Goal: Task Accomplishment & Management: Use online tool/utility

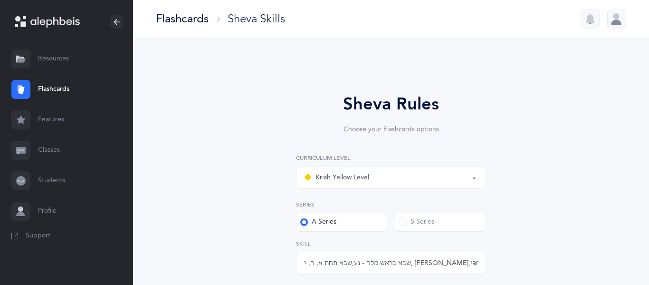
select select "5"
select select "12"
select select "single"
click at [49, 82] on link "Flashcards" at bounding box center [66, 89] width 133 height 30
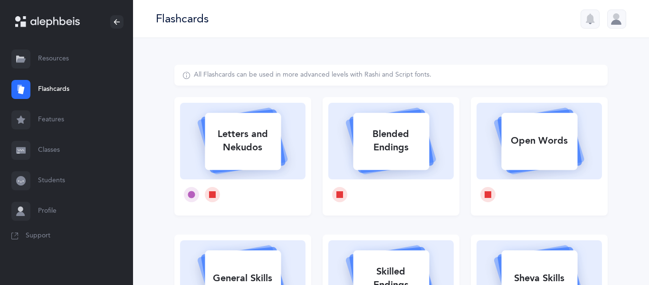
click at [275, 138] on div "Letters and Nekudos" at bounding box center [243, 141] width 76 height 38
select select "single"
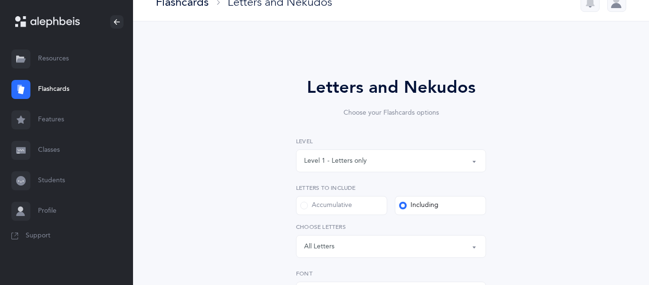
scroll to position [17, 0]
click at [385, 174] on div "Level 1 - Letters only Level 2 - Nekudos only Level 3 - Letters and Nekudos Lev…" at bounding box center [391, 196] width 190 height 121
click at [382, 155] on div "Level 1 - Letters only" at bounding box center [391, 160] width 174 height 16
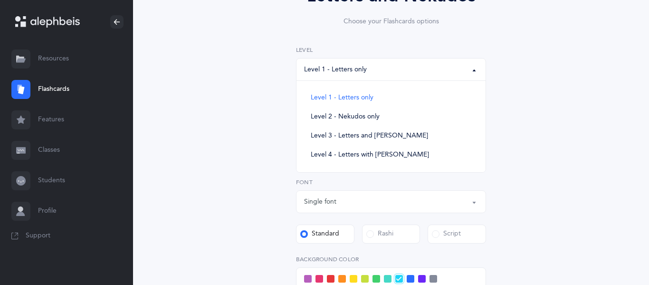
scroll to position [109, 0]
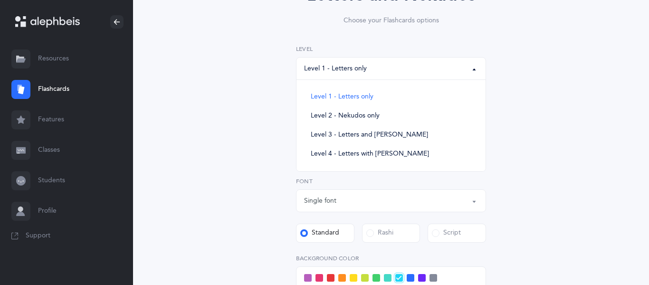
click at [247, 123] on div "Letters and Nekudos Choose your Flashcards options Level 1 - Letters only Level…" at bounding box center [390, 205] width 433 height 498
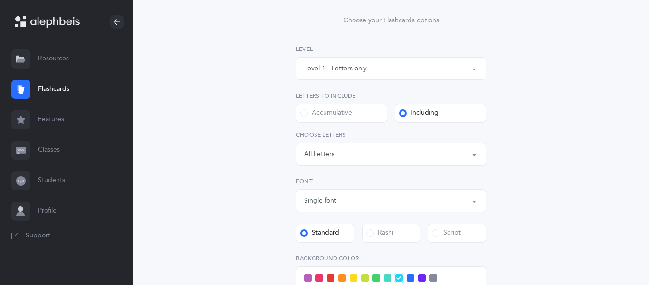
click at [384, 222] on div "Single font Multiple fonts Single font Font Standard [GEOGRAPHIC_DATA] Script" at bounding box center [391, 210] width 190 height 66
click at [390, 241] on label "Rashi" at bounding box center [391, 232] width 58 height 19
click at [0, 0] on input "Rashi" at bounding box center [0, 0] width 0 height 0
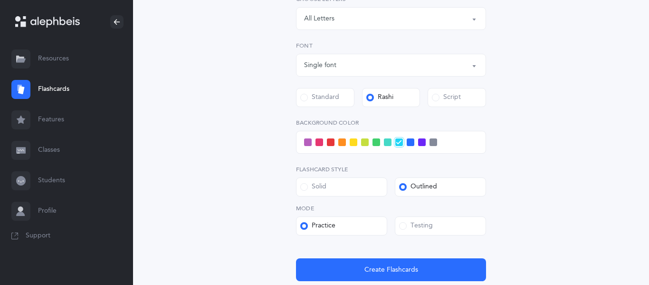
scroll to position [246, 0]
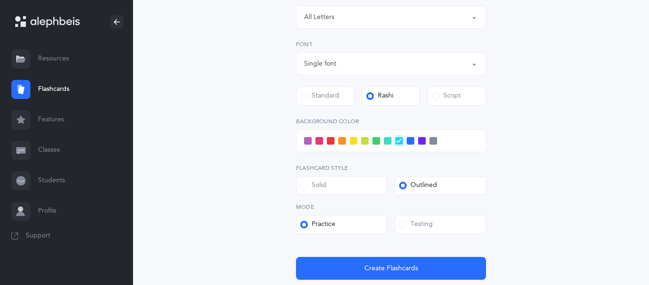
click at [435, 142] on span at bounding box center [433, 141] width 8 height 8
click at [0, 0] on input "checkbox" at bounding box center [0, 0] width 0 height 0
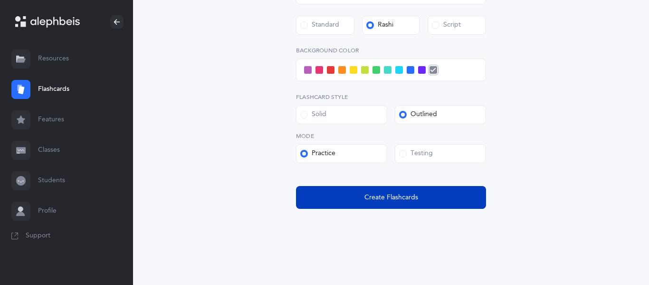
click at [376, 199] on span "Create Flashcards" at bounding box center [391, 197] width 54 height 10
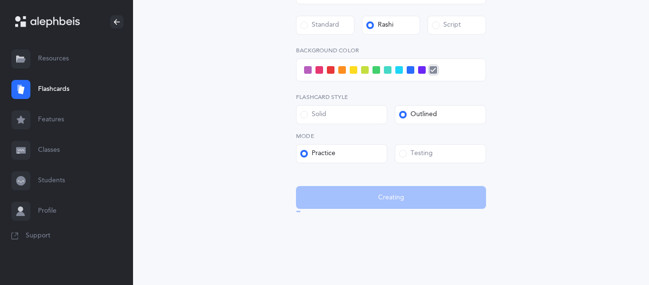
scroll to position [0, 0]
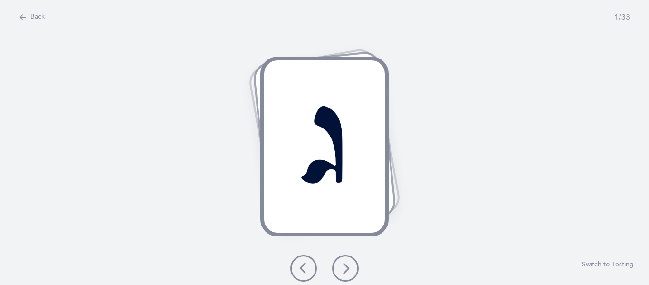
click at [351, 265] on button at bounding box center [345, 268] width 27 height 27
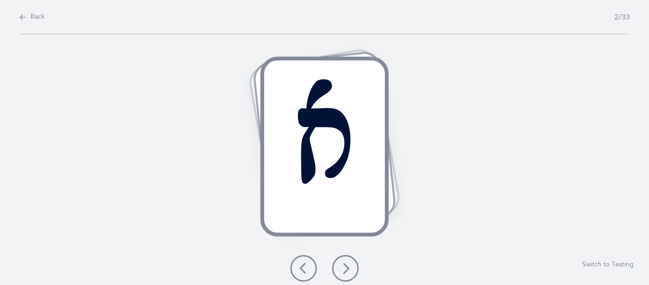
click at [351, 265] on button at bounding box center [345, 268] width 27 height 27
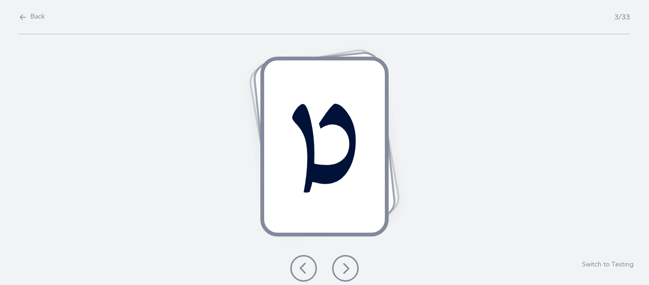
click at [351, 265] on button at bounding box center [345, 268] width 27 height 27
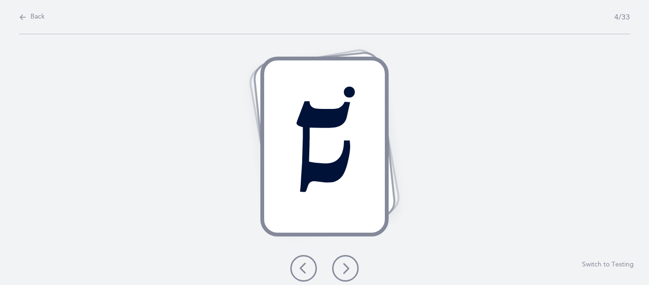
click at [351, 265] on button at bounding box center [345, 268] width 27 height 27
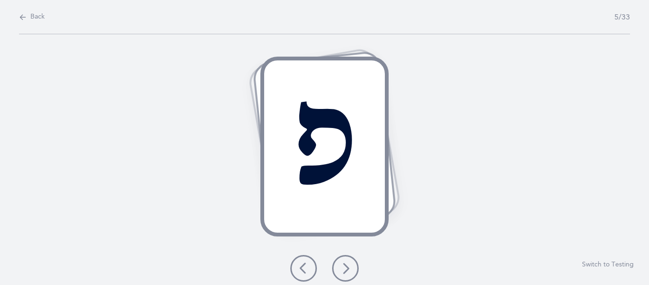
click at [351, 265] on button at bounding box center [345, 268] width 27 height 27
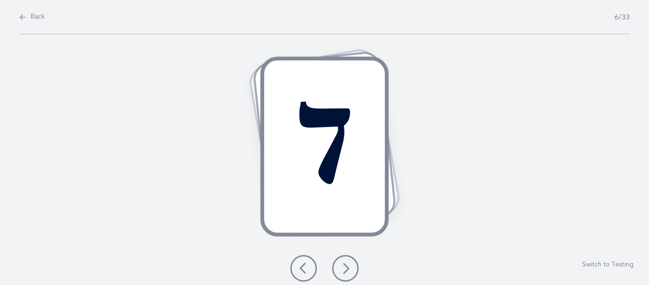
click at [351, 265] on button at bounding box center [345, 268] width 27 height 27
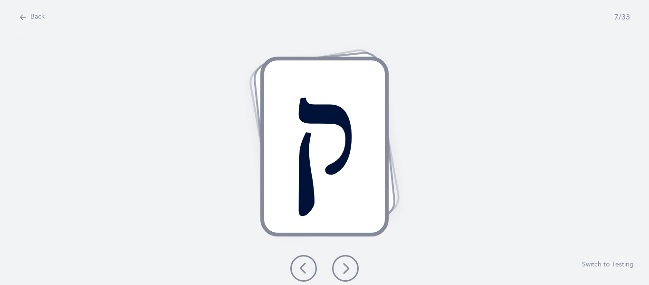
click at [351, 265] on button at bounding box center [345, 268] width 27 height 27
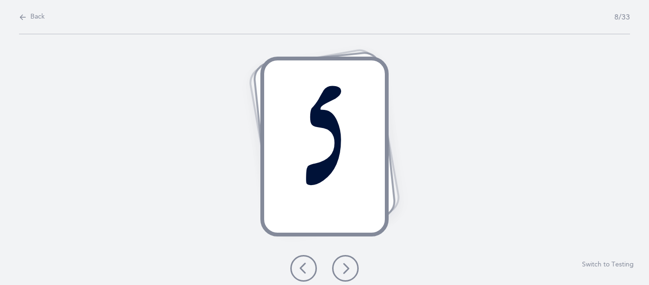
click at [342, 264] on icon at bounding box center [345, 267] width 11 height 11
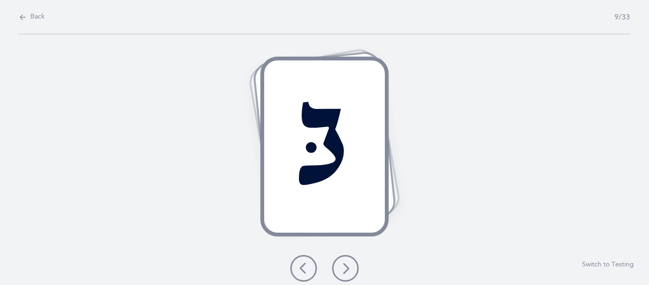
click at [342, 264] on icon at bounding box center [345, 267] width 11 height 11
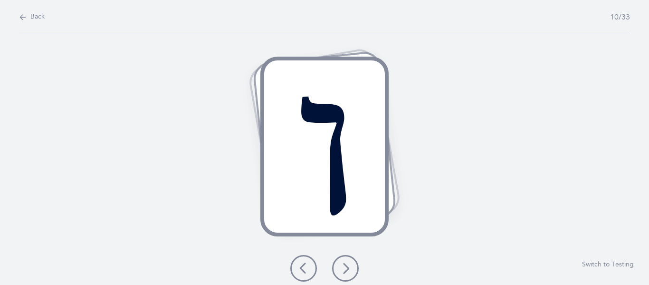
click at [342, 264] on icon at bounding box center [345, 267] width 11 height 11
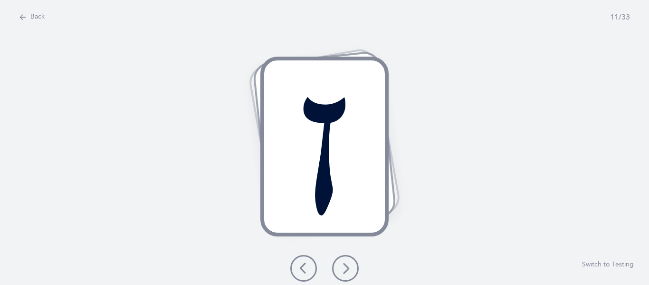
click at [351, 266] on icon at bounding box center [345, 267] width 11 height 11
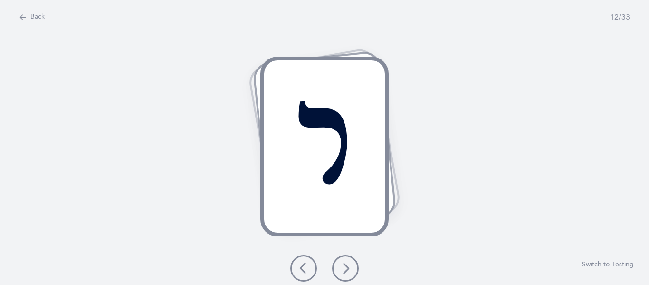
click at [351, 266] on icon at bounding box center [345, 267] width 11 height 11
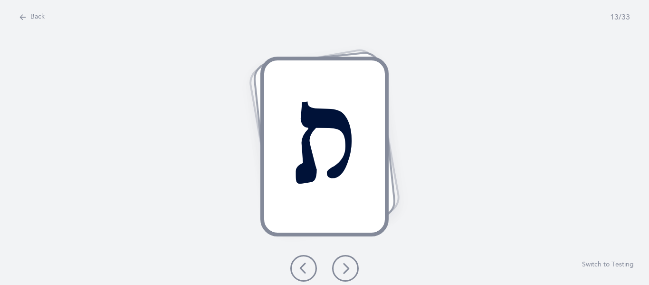
click at [351, 266] on icon at bounding box center [345, 267] width 11 height 11
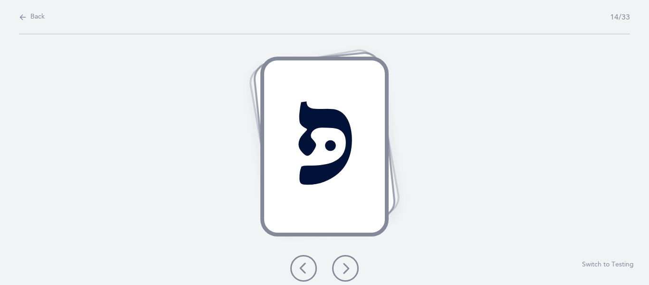
click at [351, 266] on icon at bounding box center [345, 267] width 11 height 11
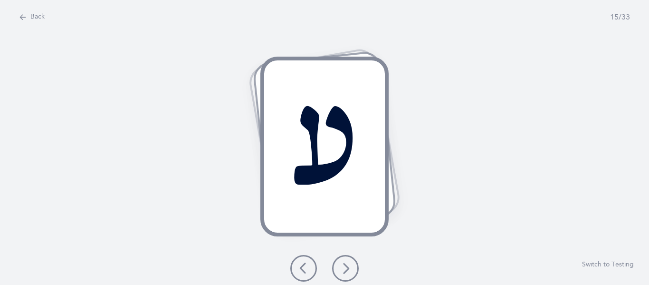
click at [347, 279] on button at bounding box center [345, 268] width 27 height 27
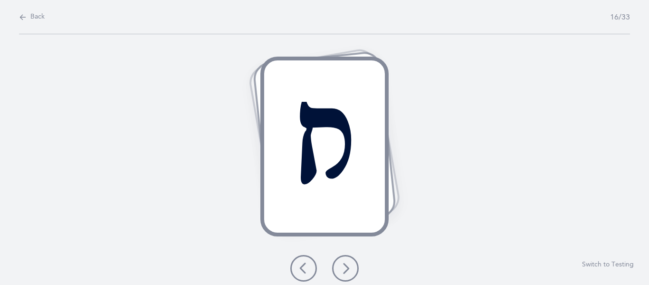
click at [347, 279] on button at bounding box center [345, 268] width 27 height 27
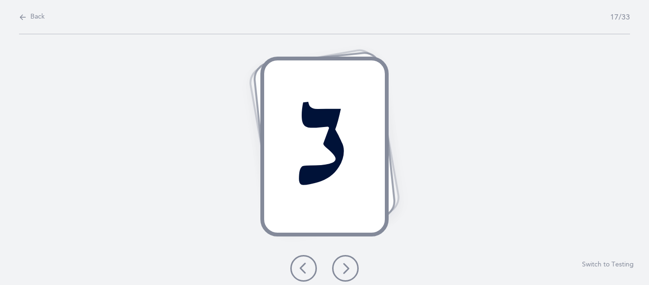
click at [347, 279] on button at bounding box center [345, 268] width 27 height 27
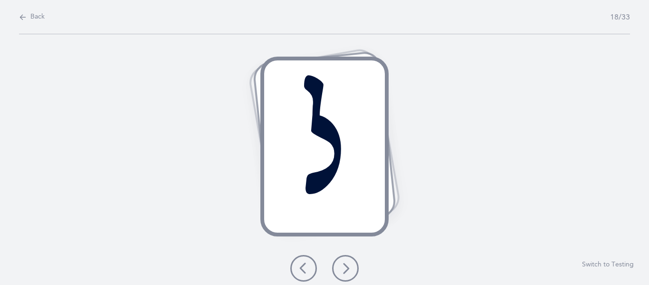
click at [347, 266] on icon at bounding box center [345, 267] width 11 height 11
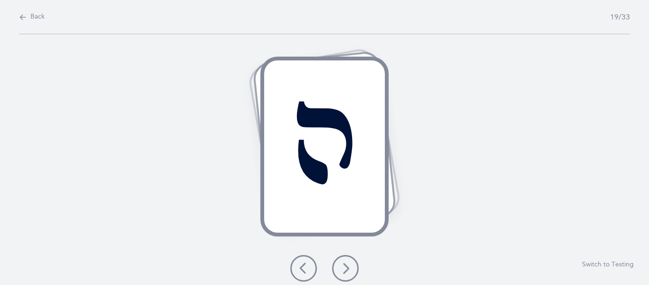
click at [347, 266] on icon at bounding box center [345, 267] width 11 height 11
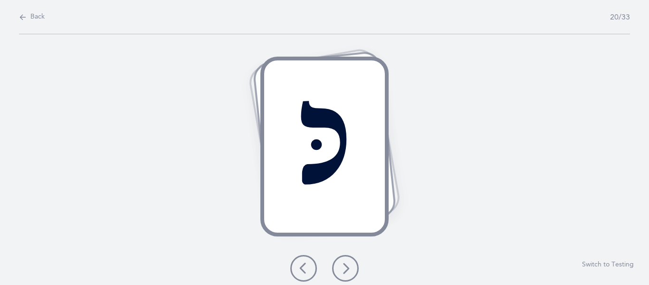
click at [347, 266] on icon at bounding box center [345, 267] width 11 height 11
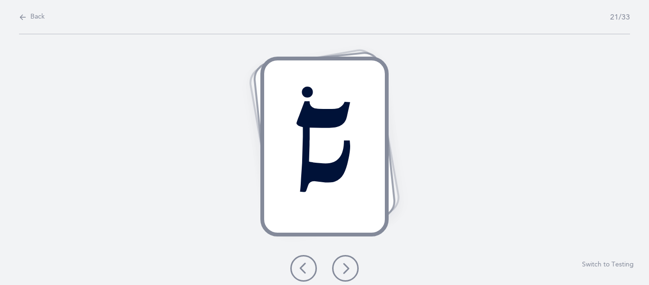
click at [347, 266] on icon at bounding box center [345, 267] width 11 height 11
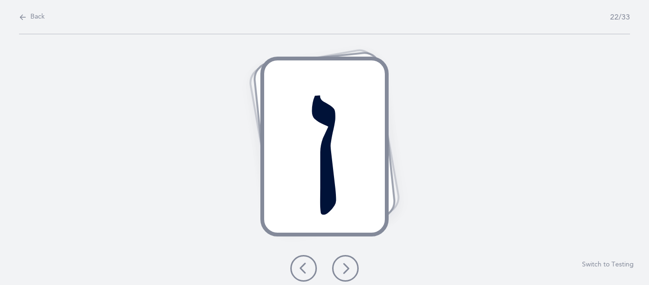
click at [347, 266] on icon at bounding box center [345, 267] width 11 height 11
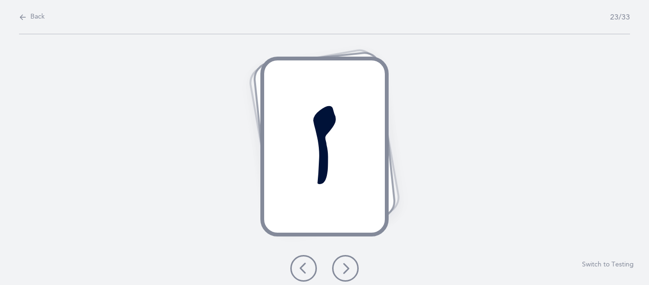
click at [347, 266] on icon at bounding box center [345, 267] width 11 height 11
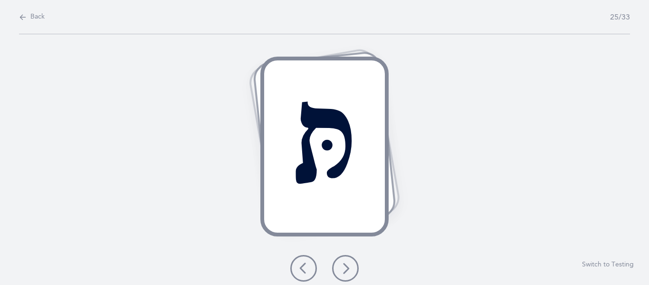
click at [347, 266] on icon at bounding box center [345, 267] width 11 height 11
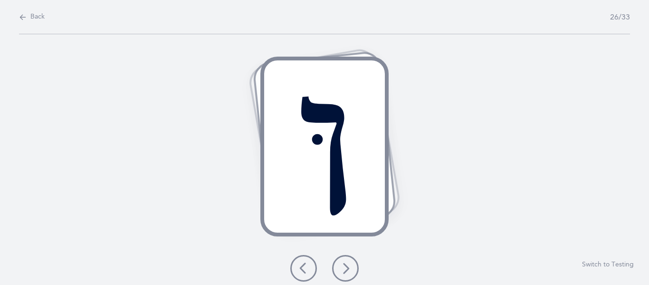
click at [347, 266] on icon at bounding box center [345, 267] width 11 height 11
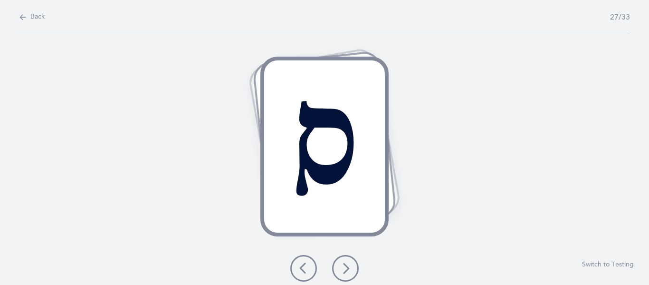
click at [352, 271] on button at bounding box center [345, 268] width 27 height 27
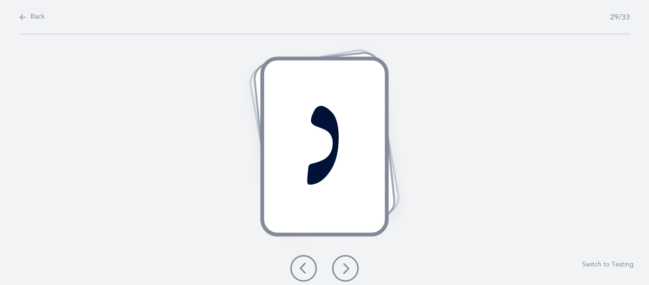
click at [352, 271] on button at bounding box center [345, 268] width 27 height 27
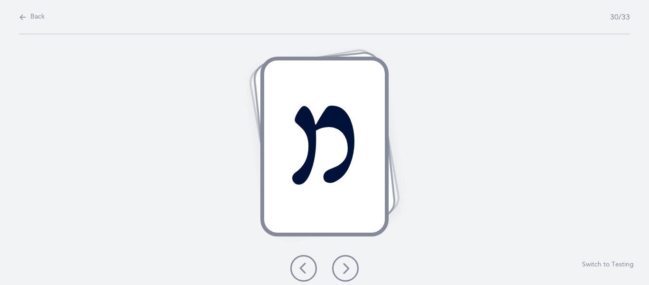
click at [352, 271] on button at bounding box center [345, 268] width 27 height 27
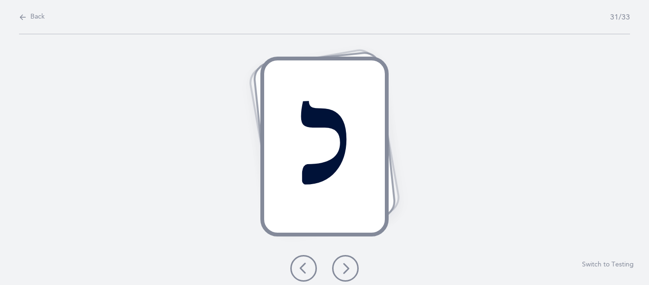
click at [352, 271] on button at bounding box center [345, 268] width 27 height 27
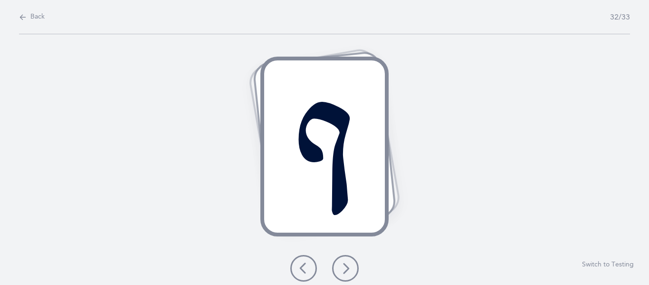
click at [352, 271] on button at bounding box center [345, 268] width 27 height 27
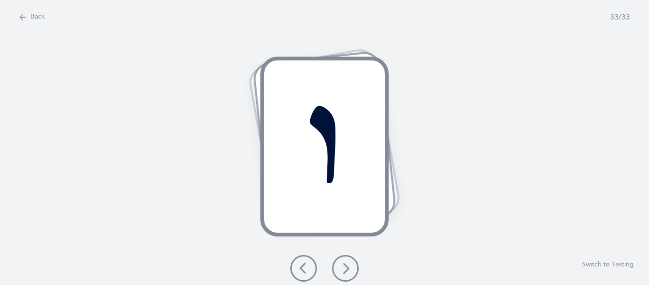
click at [352, 271] on button at bounding box center [345, 268] width 27 height 27
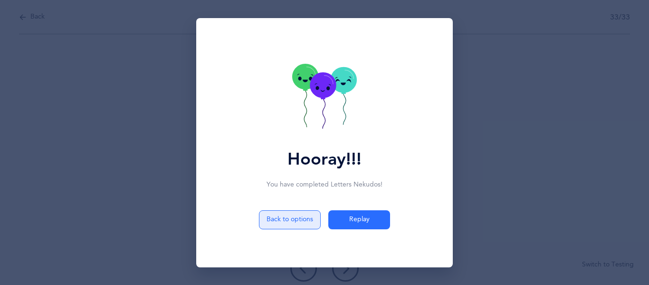
click at [280, 221] on button "Back to options" at bounding box center [290, 219] width 62 height 19
select select "single"
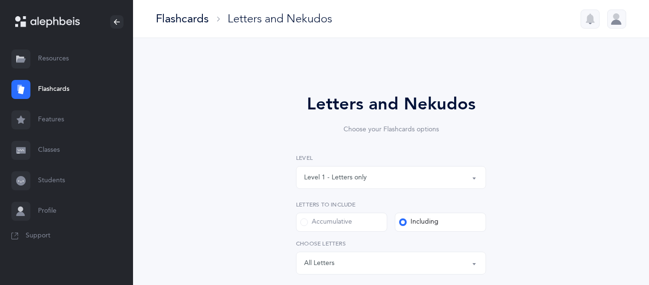
click at [51, 95] on link "Flashcards" at bounding box center [66, 89] width 133 height 30
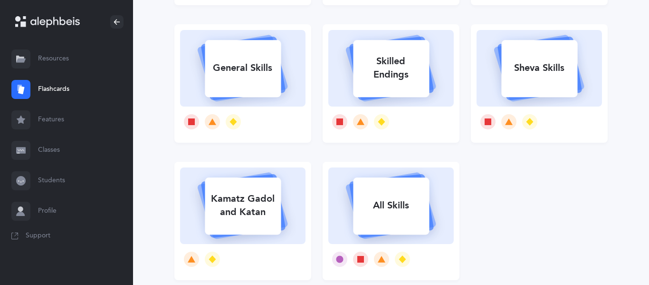
scroll to position [211, 0]
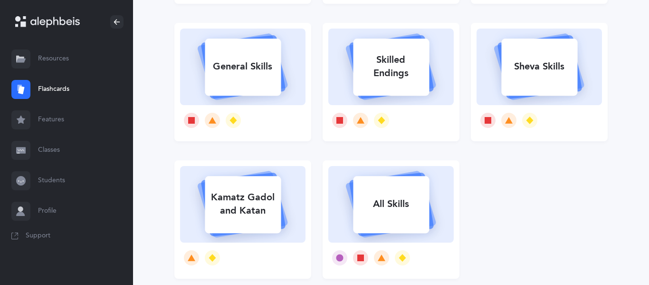
click at [519, 79] on rect at bounding box center [539, 66] width 76 height 57
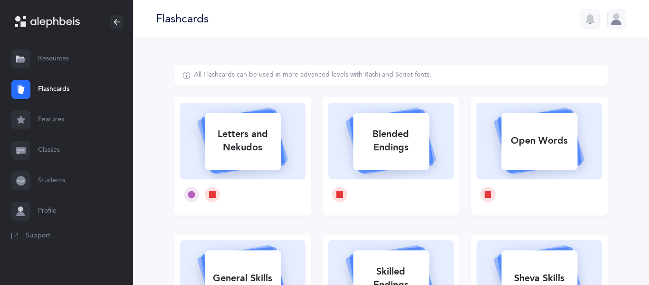
select select "5"
select select "12"
select select "single"
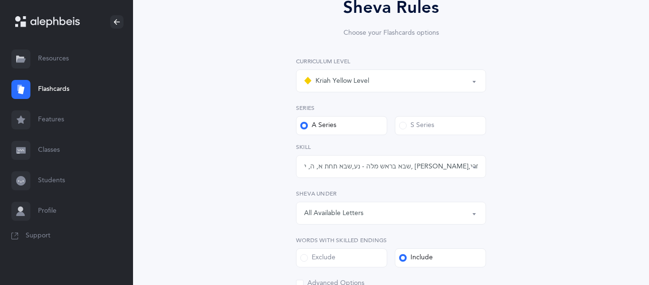
scroll to position [97, 0]
click at [392, 167] on div "שבא בראש מלה - נע , שבא תחת א, ה, י, ע - נח , שבא אחרי שורוק בראש מילה , שני שב…" at bounding box center [391, 166] width 174 height 10
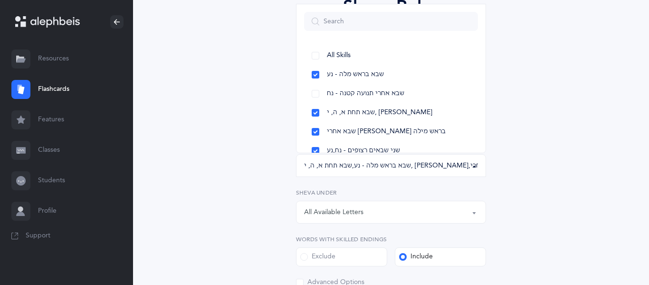
click at [392, 167] on div "שבא בראש מלה - נע , שבא תחת א, ה, י, ע - נח , שבא אחרי שורוק בראש מילה , שני שב…" at bounding box center [391, 166] width 174 height 10
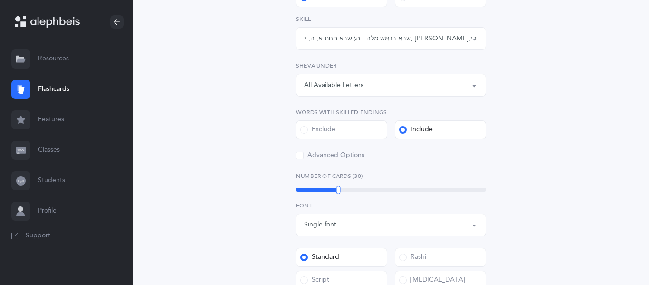
scroll to position [227, 0]
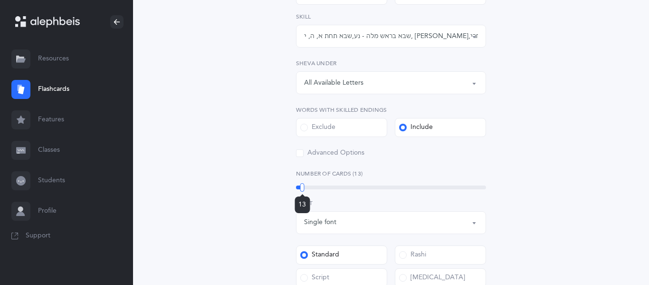
drag, startPoint x: 325, startPoint y: 189, endPoint x: 302, endPoint y: 193, distance: 23.2
click at [302, 191] on div "13" at bounding box center [391, 187] width 190 height 8
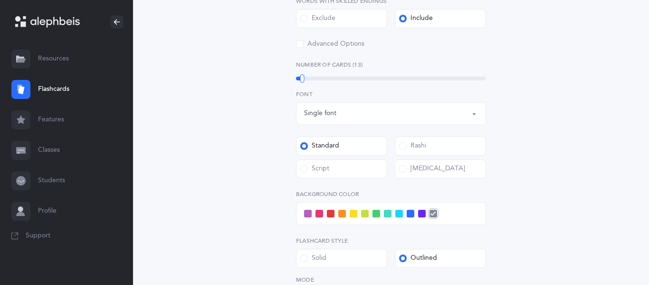
scroll to position [336, 0]
click at [341, 215] on span at bounding box center [342, 213] width 8 height 8
click at [0, 0] on input "checkbox" at bounding box center [0, 0] width 0 height 0
click at [315, 263] on label "Solid" at bounding box center [341, 257] width 91 height 19
click at [0, 0] on input "Solid" at bounding box center [0, 0] width 0 height 0
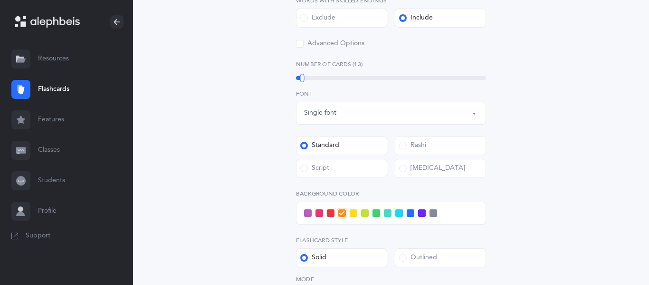
scroll to position [479, 0]
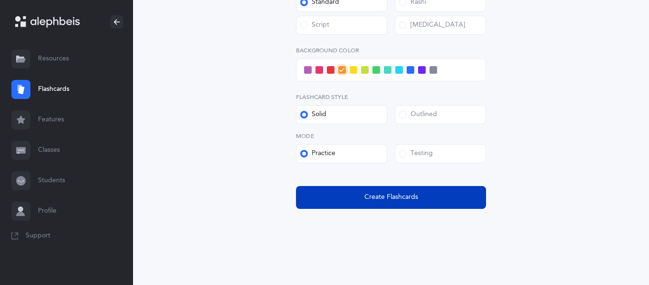
click at [366, 201] on span "Create Flashcards" at bounding box center [391, 197] width 54 height 10
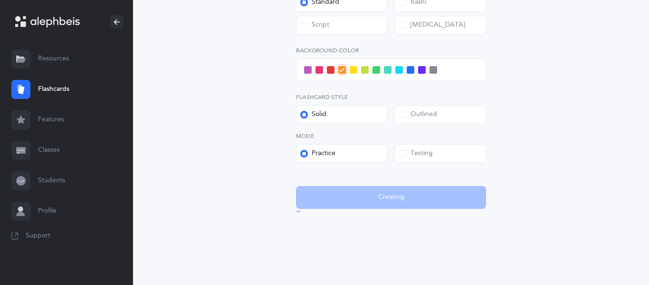
scroll to position [0, 0]
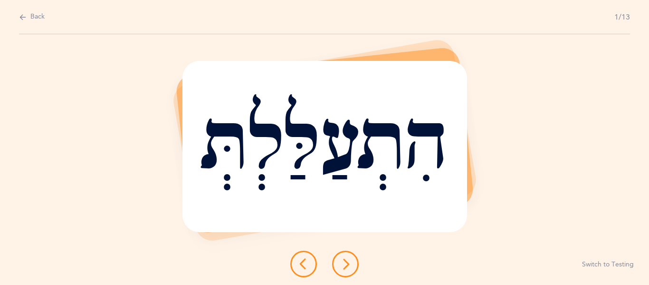
click at [342, 263] on icon at bounding box center [345, 263] width 11 height 11
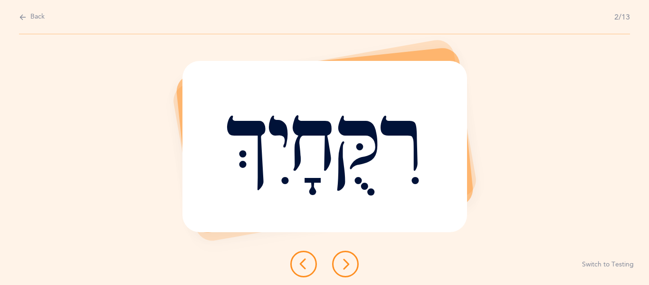
click at [336, 257] on button at bounding box center [345, 263] width 27 height 27
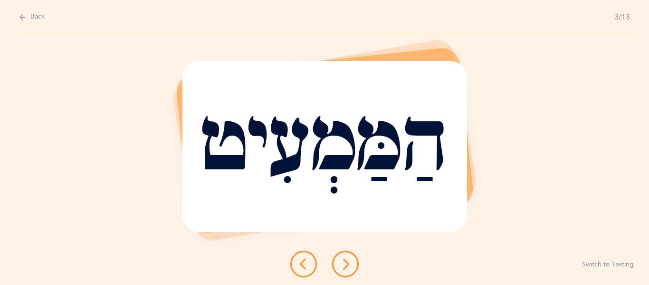
click at [335, 262] on button at bounding box center [345, 263] width 27 height 27
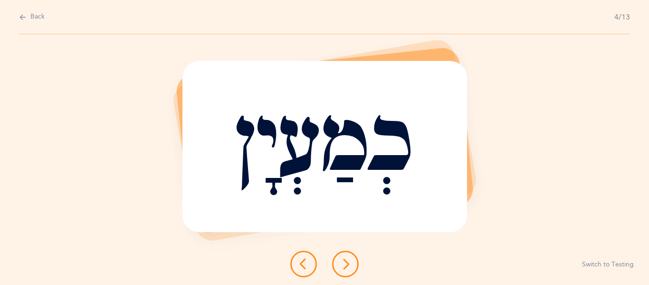
click at [349, 257] on button at bounding box center [345, 263] width 27 height 27
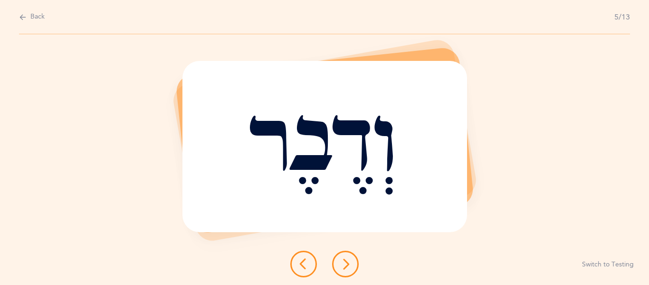
click at [343, 261] on icon at bounding box center [345, 263] width 11 height 11
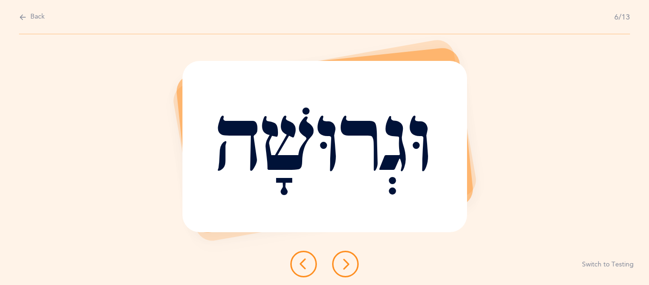
click at [340, 272] on button at bounding box center [345, 263] width 27 height 27
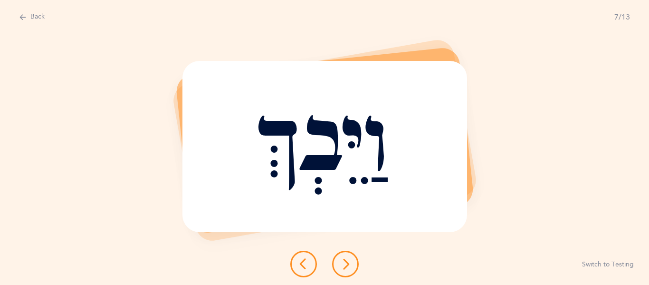
click at [350, 257] on button at bounding box center [345, 263] width 27 height 27
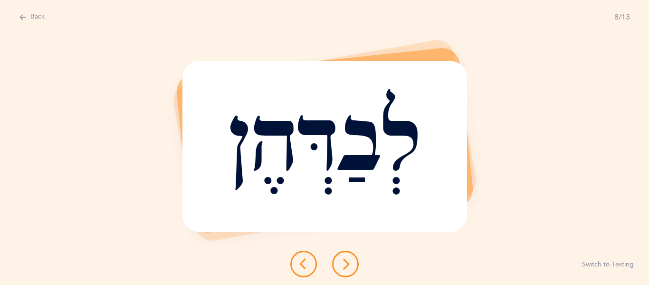
click at [350, 256] on button at bounding box center [345, 263] width 27 height 27
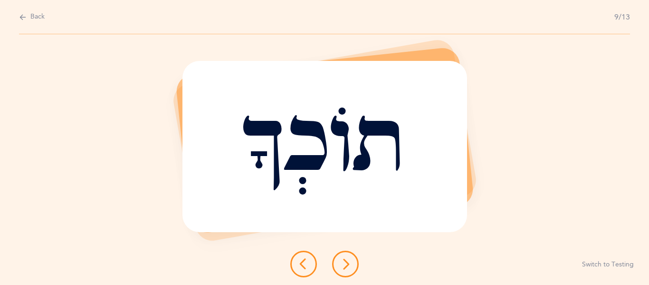
click at [341, 272] on button at bounding box center [345, 263] width 27 height 27
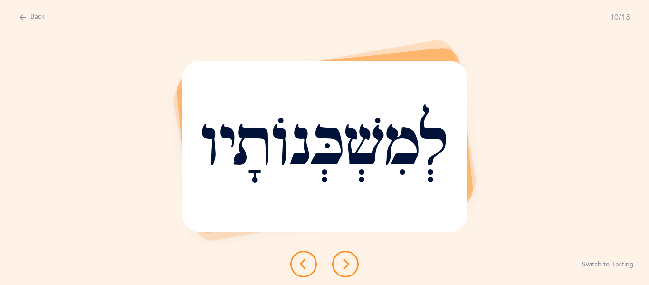
click at [349, 272] on button at bounding box center [345, 263] width 27 height 27
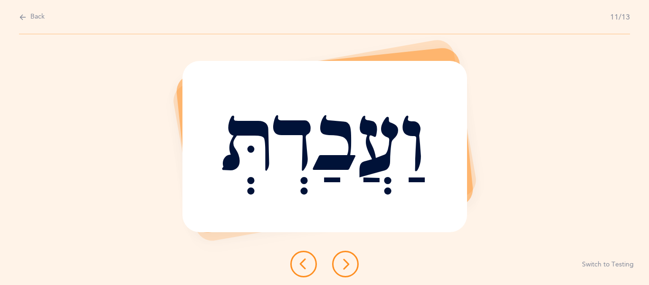
click at [344, 270] on button at bounding box center [345, 263] width 27 height 27
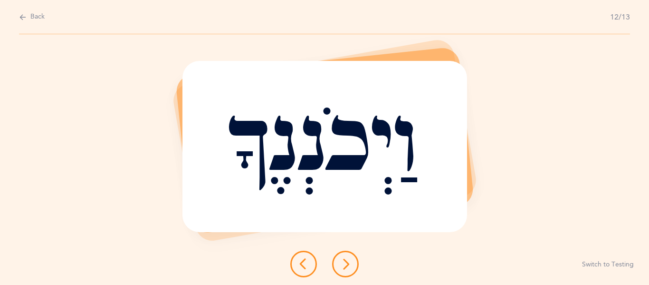
click at [351, 268] on button at bounding box center [345, 263] width 27 height 27
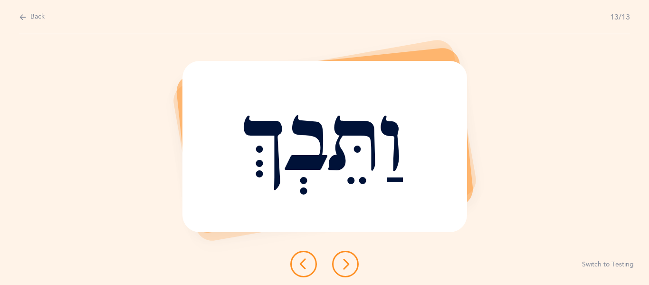
click at [352, 270] on button at bounding box center [345, 263] width 27 height 27
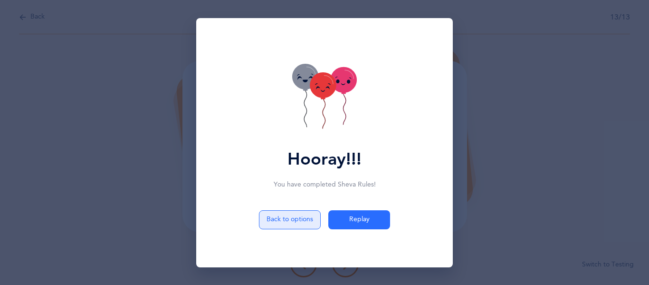
click at [282, 226] on button "Back to options" at bounding box center [290, 219] width 62 height 19
select select "5"
select select "12"
select select "single"
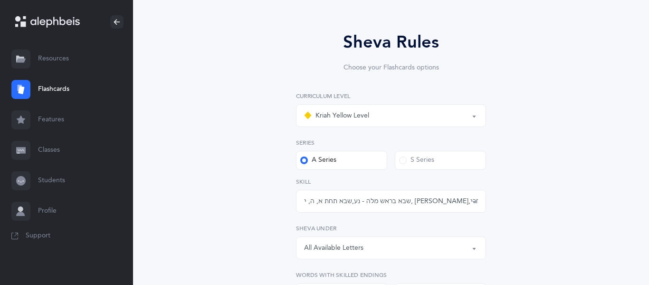
scroll to position [66, 0]
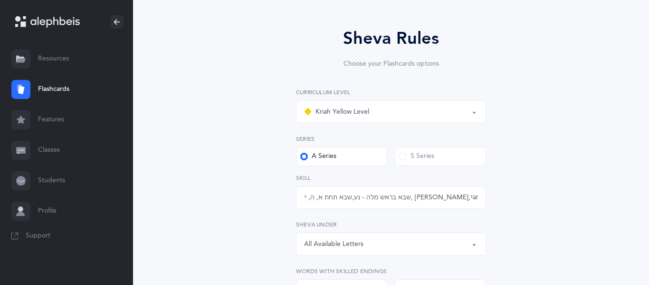
click at [68, 90] on link "Flashcards" at bounding box center [66, 89] width 133 height 30
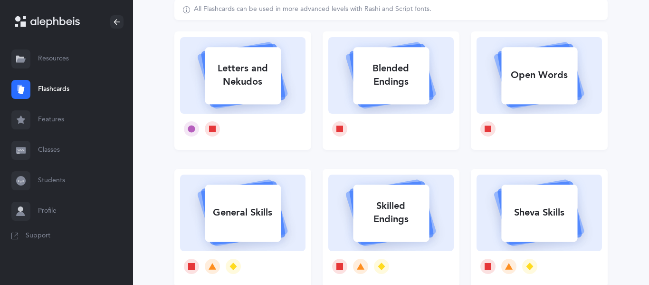
click at [259, 93] on div "Letters and Nekudos" at bounding box center [243, 75] width 76 height 38
select select "single"
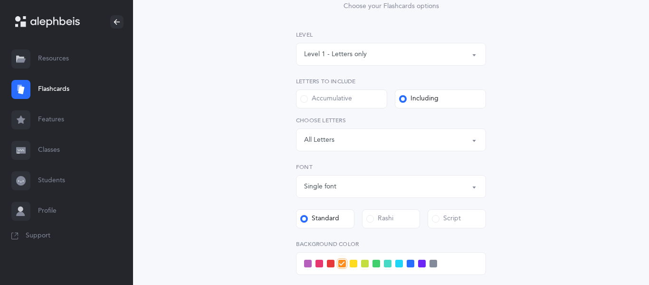
scroll to position [142, 0]
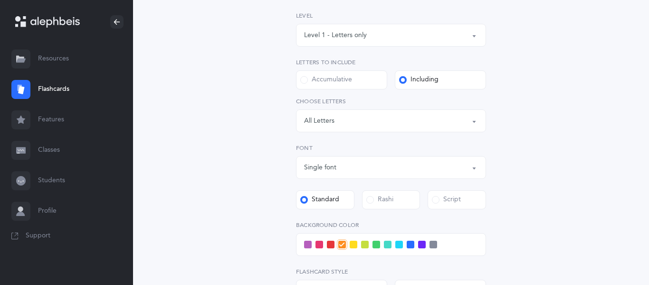
click at [474, 35] on button "Level 1 - Letters only" at bounding box center [391, 35] width 190 height 23
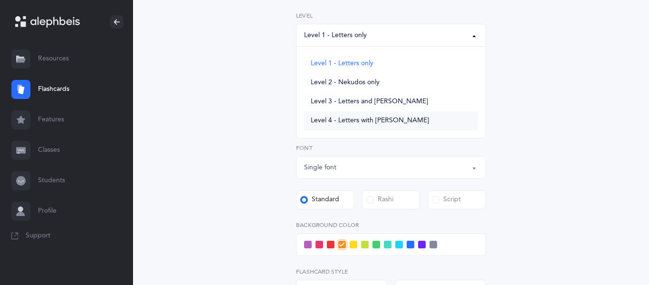
click at [373, 114] on link "Level 4 - Letters with [PERSON_NAME]" at bounding box center [391, 120] width 174 height 19
select select "4"
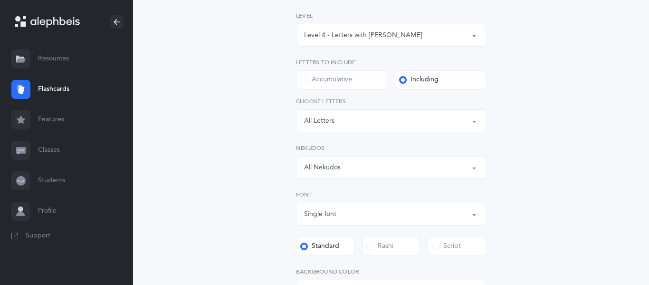
click at [467, 172] on div "All Nekudos" at bounding box center [391, 167] width 174 height 16
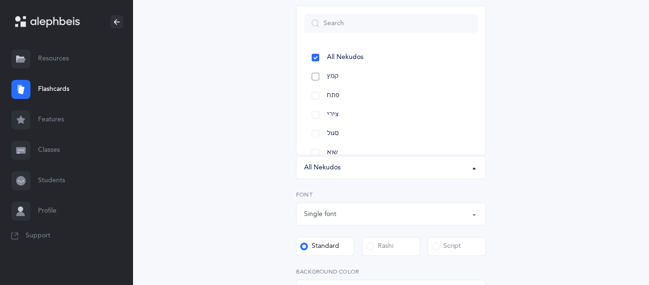
click at [336, 76] on span "קמץ" at bounding box center [333, 76] width 12 height 9
select select "28"
click at [333, 91] on span "פתח" at bounding box center [333, 95] width 12 height 9
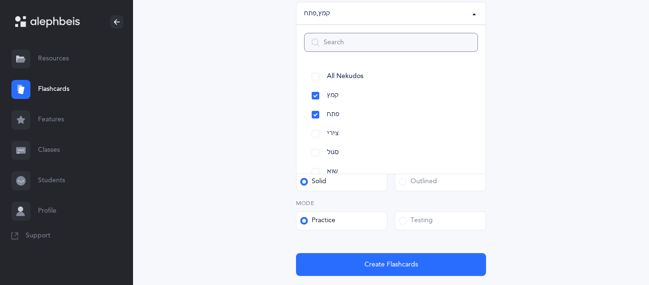
scroll to position [352, 0]
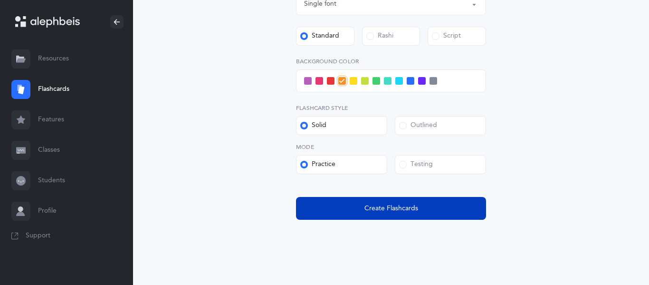
click at [371, 213] on span "Create Flashcards" at bounding box center [391, 208] width 54 height 10
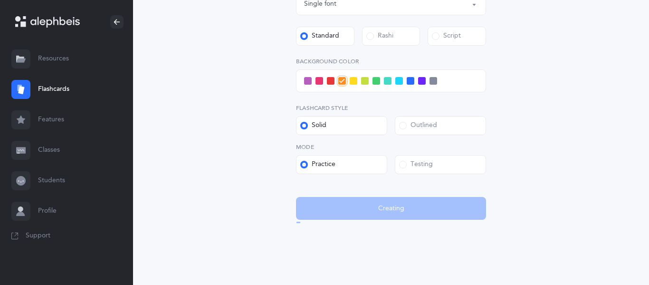
scroll to position [0, 0]
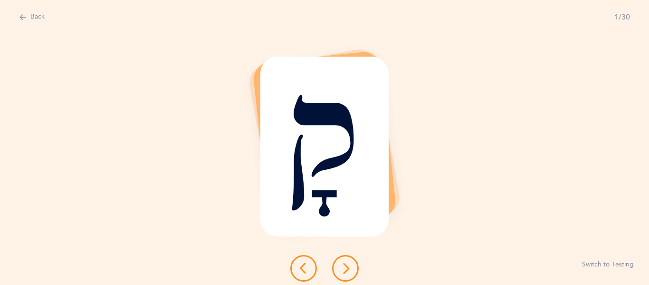
click at [350, 268] on icon at bounding box center [345, 267] width 11 height 11
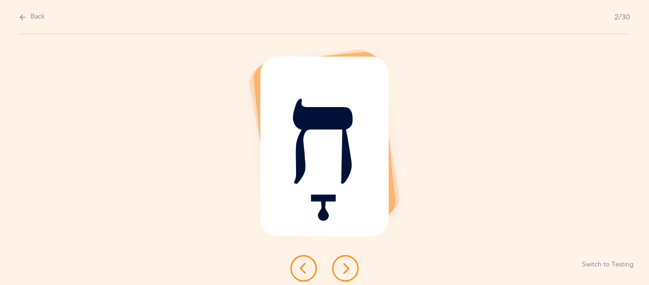
click at [350, 268] on icon at bounding box center [345, 267] width 11 height 11
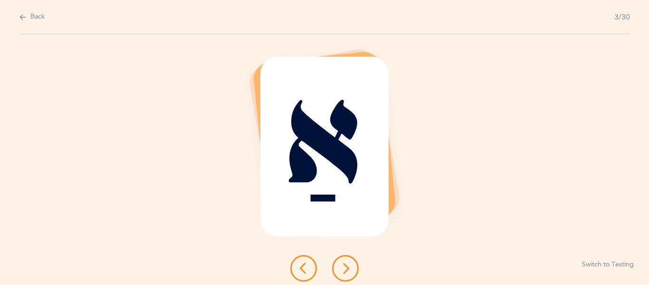
click at [350, 268] on icon at bounding box center [345, 267] width 11 height 11
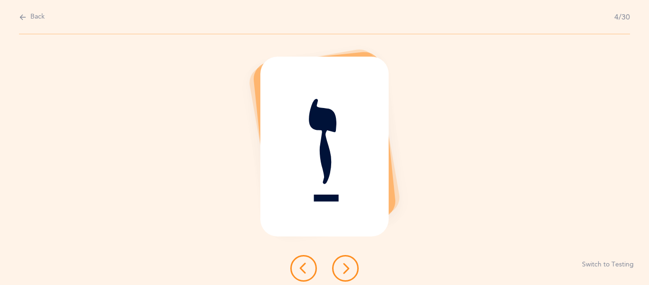
click at [350, 268] on icon at bounding box center [345, 267] width 11 height 11
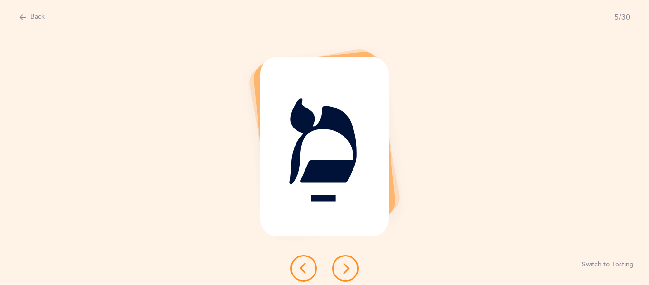
click at [350, 268] on icon at bounding box center [345, 267] width 11 height 11
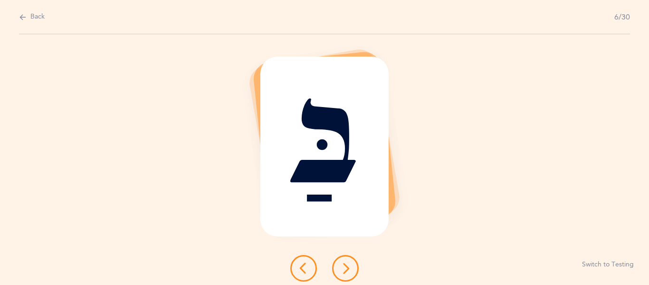
click at [350, 268] on icon at bounding box center [345, 267] width 11 height 11
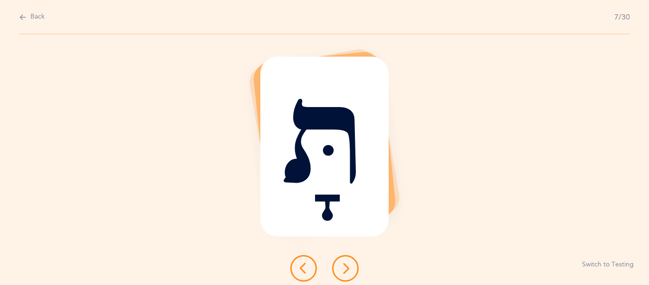
click at [350, 268] on icon at bounding box center [345, 267] width 11 height 11
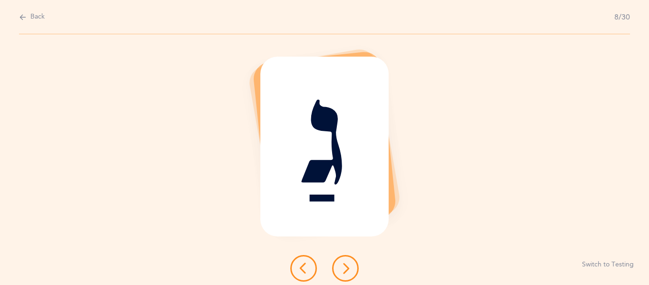
click at [350, 268] on icon at bounding box center [345, 267] width 11 height 11
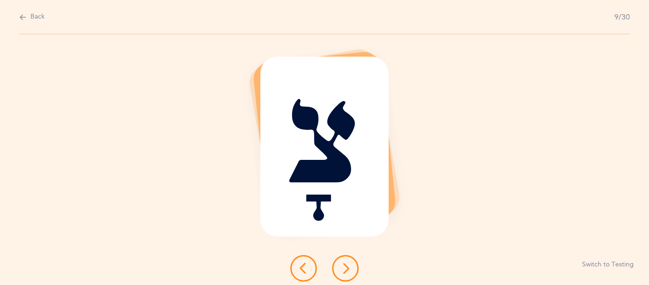
click at [350, 268] on icon at bounding box center [345, 267] width 11 height 11
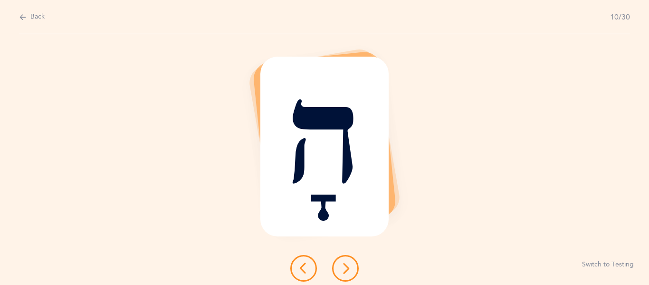
click at [350, 268] on icon at bounding box center [345, 267] width 11 height 11
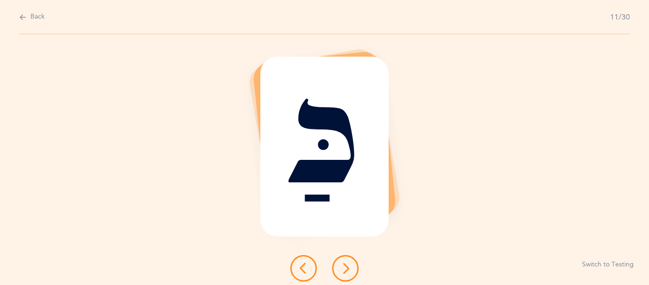
click at [350, 268] on icon at bounding box center [345, 267] width 11 height 11
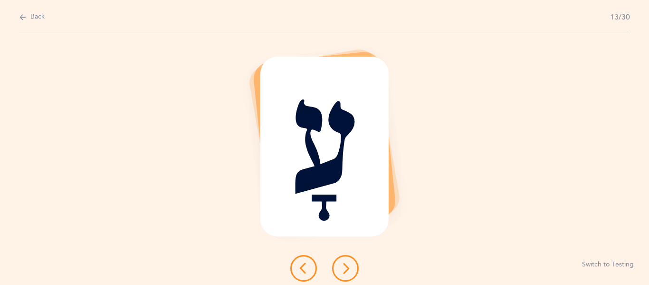
click at [350, 268] on icon at bounding box center [345, 267] width 11 height 11
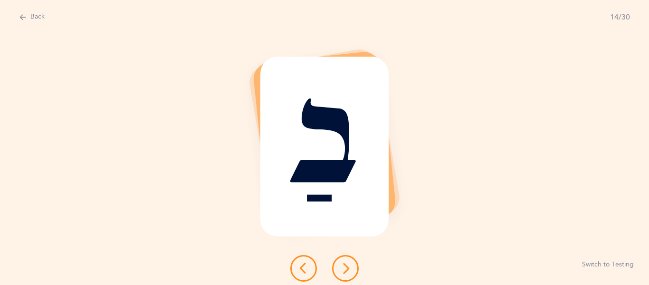
click at [350, 268] on icon at bounding box center [345, 267] width 11 height 11
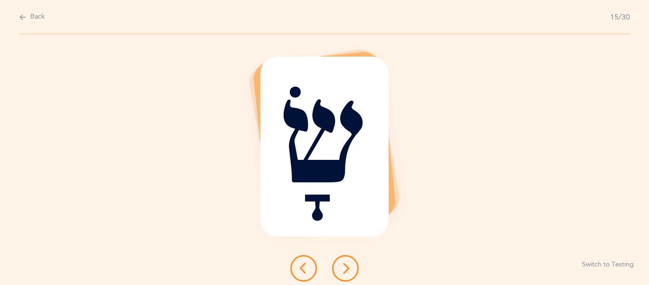
click at [350, 268] on icon at bounding box center [345, 267] width 11 height 11
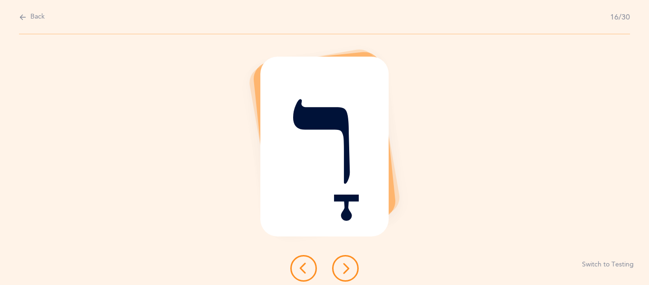
click at [350, 268] on icon at bounding box center [345, 267] width 11 height 11
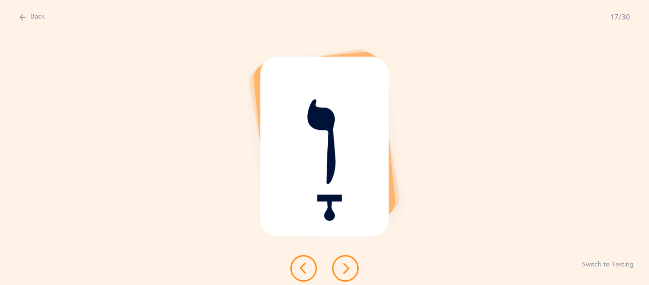
click at [350, 268] on icon at bounding box center [345, 267] width 11 height 11
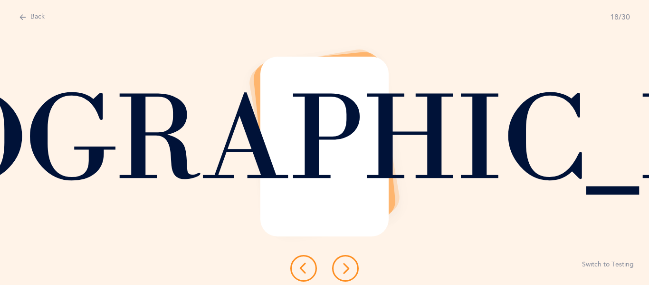
click at [350, 268] on icon at bounding box center [345, 267] width 11 height 11
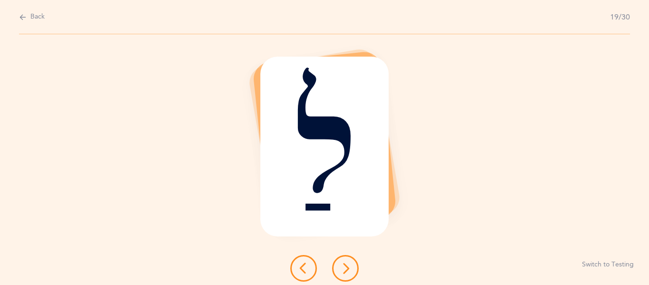
click at [350, 268] on icon at bounding box center [345, 267] width 11 height 11
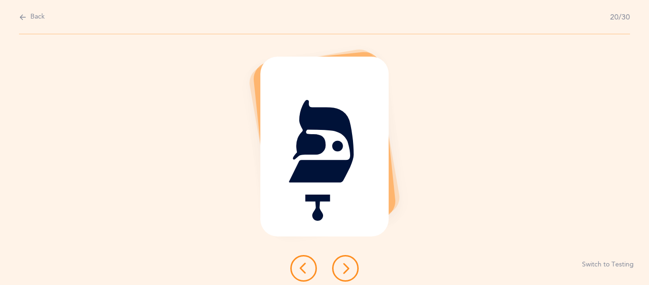
click at [350, 269] on icon at bounding box center [345, 267] width 11 height 11
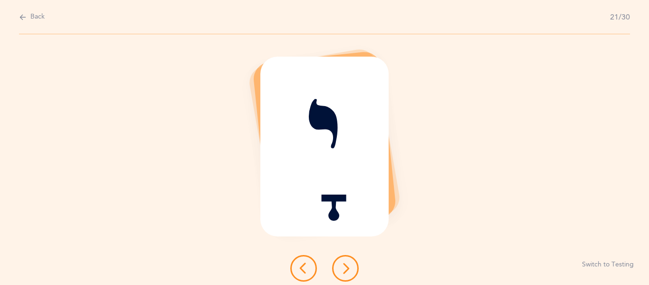
click at [350, 269] on icon at bounding box center [345, 267] width 11 height 11
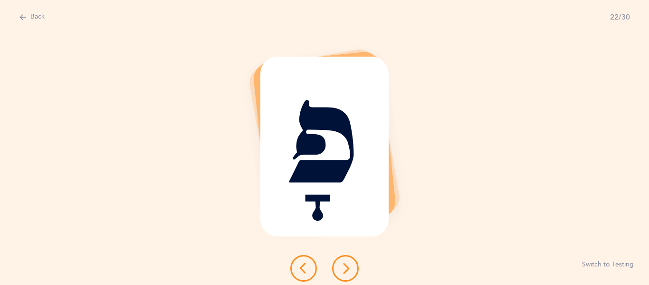
click at [350, 269] on icon at bounding box center [345, 267] width 11 height 11
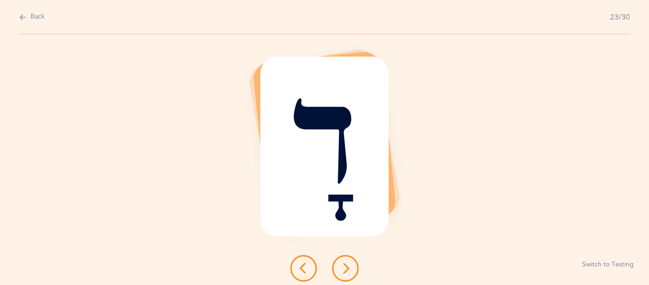
click at [350, 269] on icon at bounding box center [345, 267] width 11 height 11
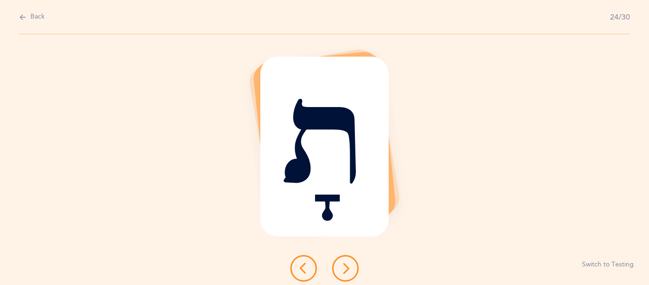
click at [350, 269] on icon at bounding box center [345, 267] width 11 height 11
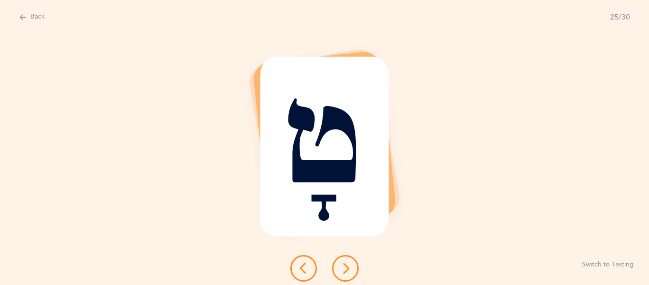
click at [350, 269] on icon at bounding box center [345, 267] width 11 height 11
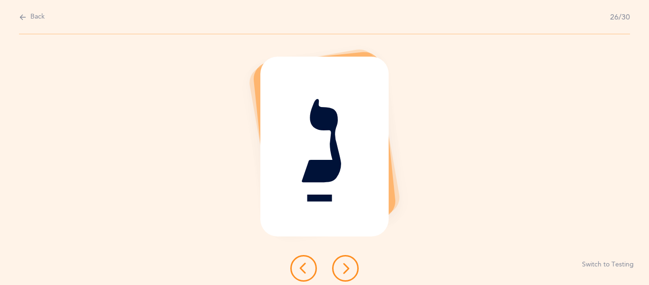
click at [350, 269] on icon at bounding box center [345, 267] width 11 height 11
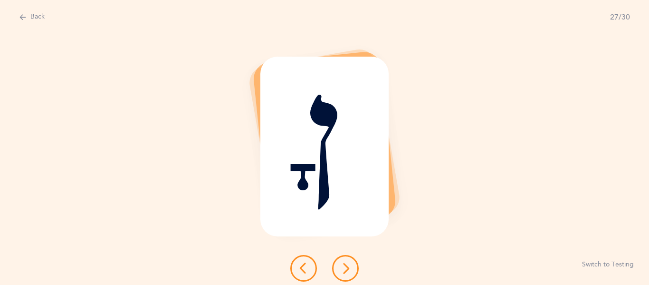
click at [350, 269] on icon at bounding box center [345, 267] width 11 height 11
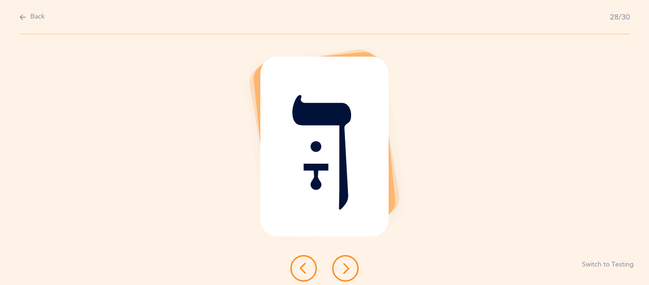
click at [350, 269] on icon at bounding box center [345, 267] width 11 height 11
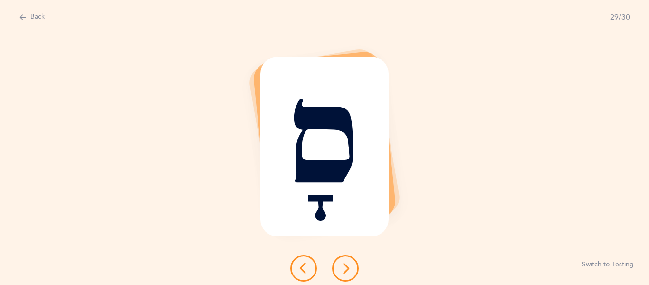
click at [350, 269] on icon at bounding box center [345, 267] width 11 height 11
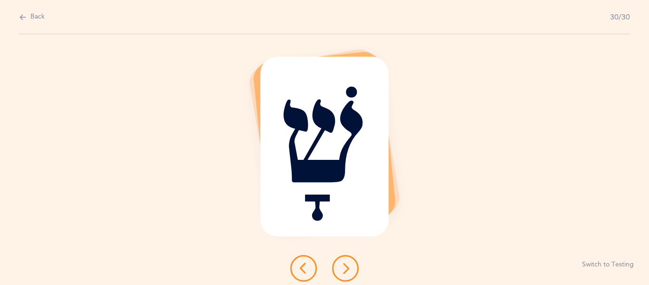
click at [350, 269] on icon at bounding box center [345, 267] width 11 height 11
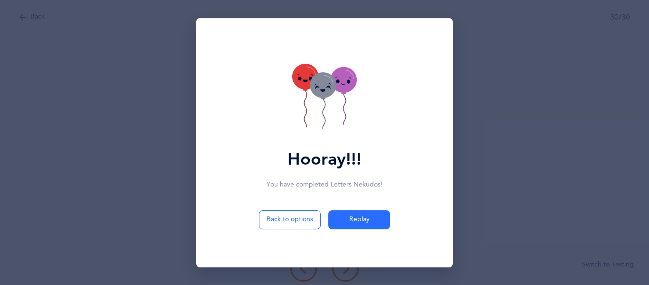
click at [322, 86] on icon at bounding box center [323, 85] width 26 height 26
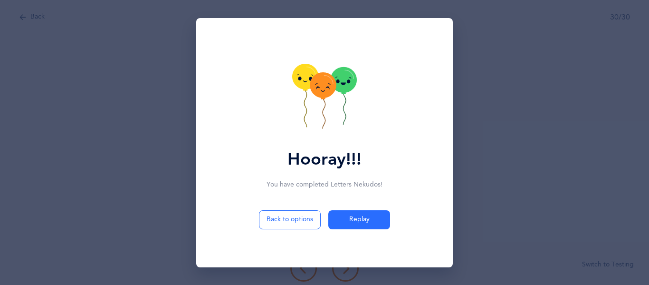
click at [322, 86] on icon at bounding box center [323, 85] width 26 height 26
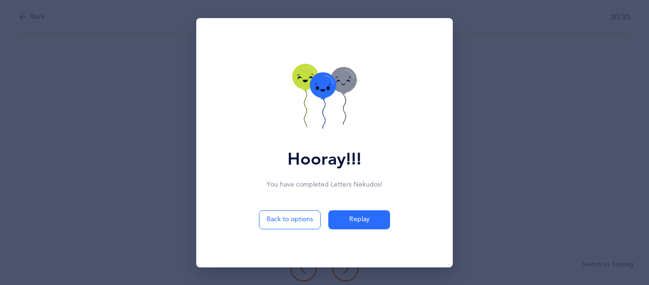
click at [322, 86] on icon at bounding box center [323, 85] width 26 height 26
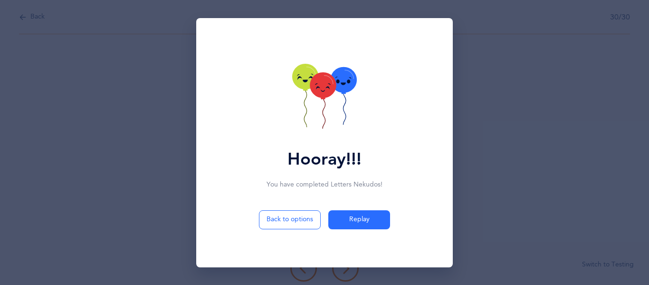
click at [322, 86] on icon at bounding box center [323, 85] width 26 height 26
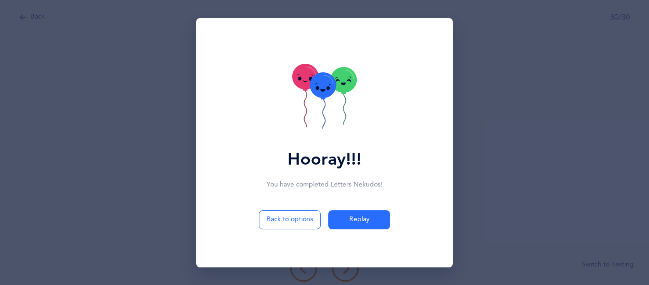
click at [322, 86] on icon at bounding box center [323, 85] width 26 height 26
click at [346, 82] on icon at bounding box center [344, 80] width 26 height 26
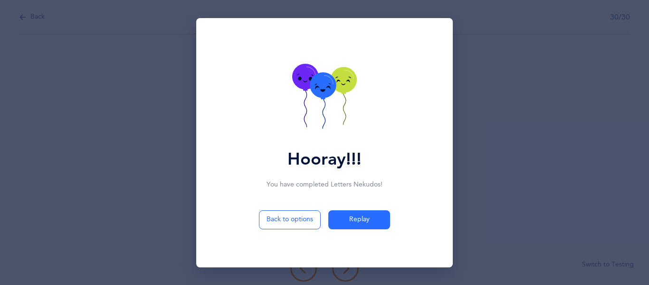
click at [346, 82] on icon at bounding box center [344, 80] width 26 height 26
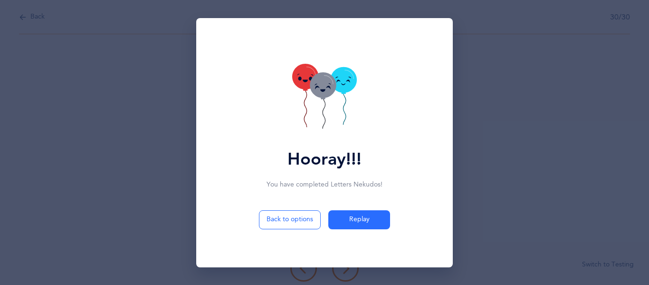
click at [346, 82] on icon at bounding box center [344, 80] width 26 height 26
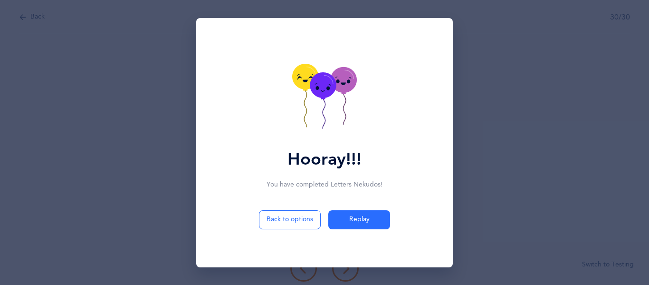
click at [346, 82] on icon at bounding box center [344, 80] width 26 height 26
click at [324, 83] on icon at bounding box center [323, 85] width 26 height 26
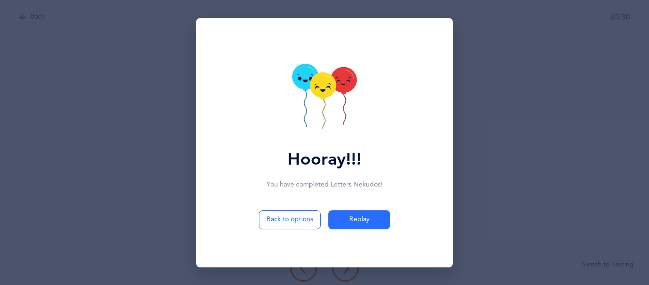
click at [324, 83] on icon at bounding box center [323, 85] width 26 height 26
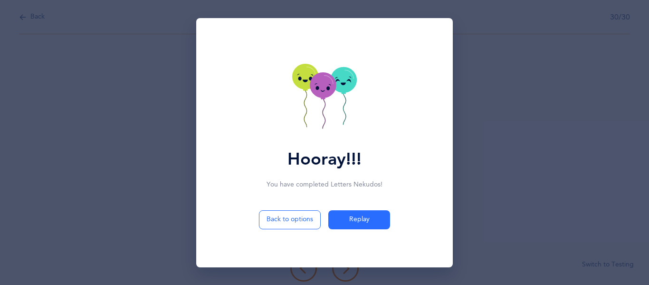
click at [324, 83] on icon at bounding box center [323, 85] width 26 height 26
click at [343, 78] on icon at bounding box center [344, 80] width 26 height 26
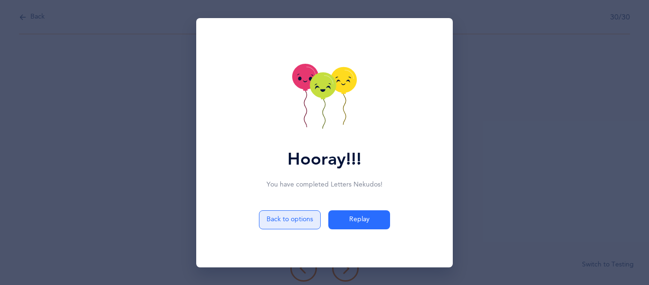
click at [293, 215] on button "Back to options" at bounding box center [290, 219] width 62 height 19
select select "4"
select select "28"
select select "single"
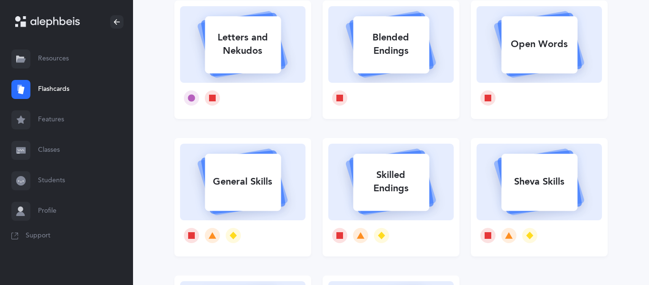
scroll to position [39, 0]
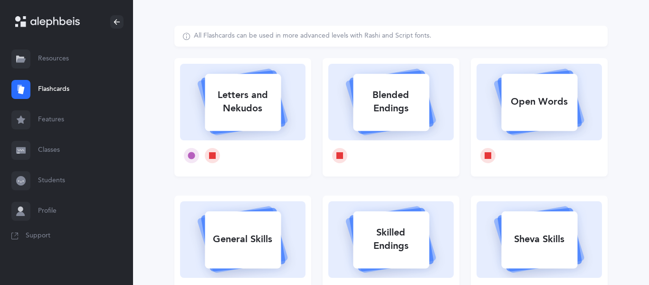
click at [254, 98] on div "Letters and Nekudos" at bounding box center [243, 102] width 76 height 38
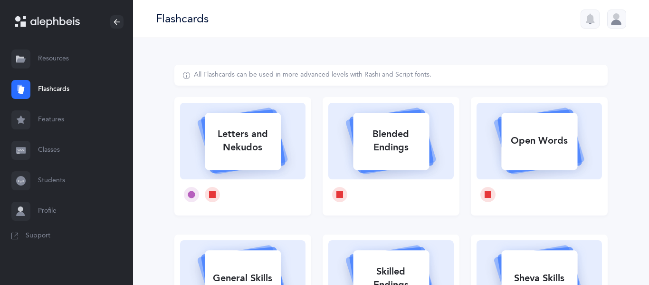
select select "4"
select select "28"
select select "single"
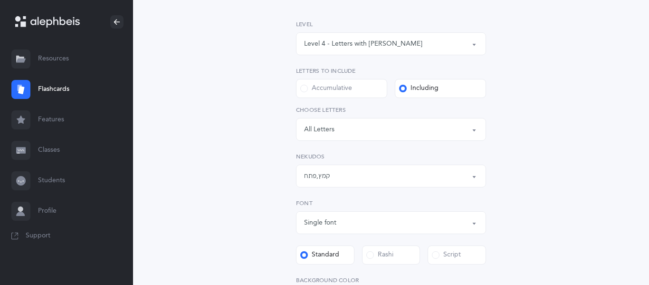
scroll to position [136, 0]
click at [350, 129] on div "Letters: All Letters" at bounding box center [391, 127] width 174 height 16
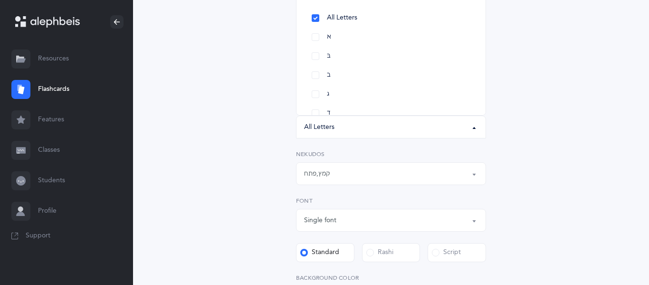
scroll to position [0, 0]
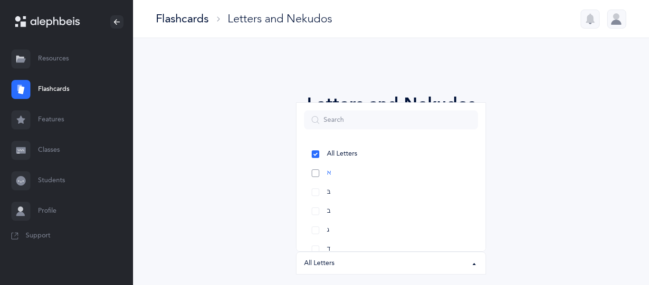
click at [333, 172] on link "א" at bounding box center [391, 172] width 174 height 19
click at [321, 197] on link "שׁ" at bounding box center [391, 191] width 174 height 19
click at [318, 208] on link "שׂ" at bounding box center [391, 210] width 174 height 19
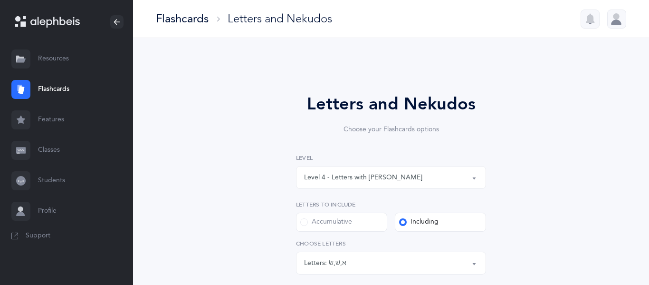
click at [473, 259] on button "Letters: א , [PERSON_NAME] , שׂ" at bounding box center [391, 262] width 190 height 23
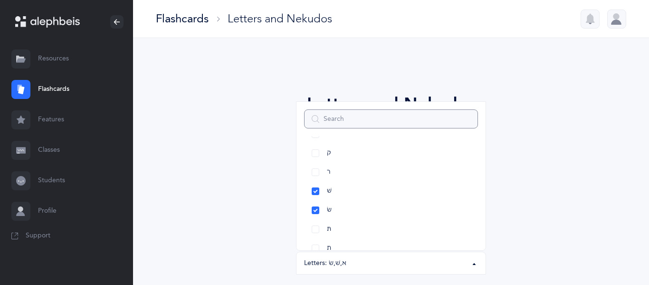
scroll to position [0, 0]
click at [322, 177] on link "א" at bounding box center [391, 171] width 174 height 19
select select "86"
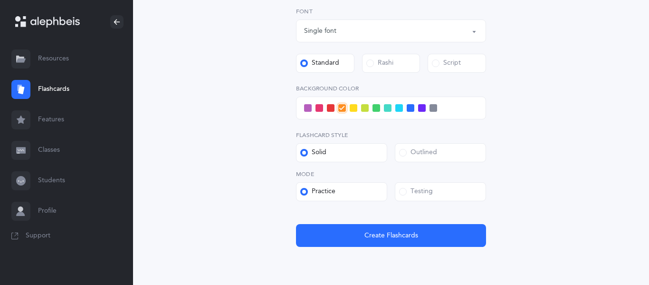
scroll to position [355, 0]
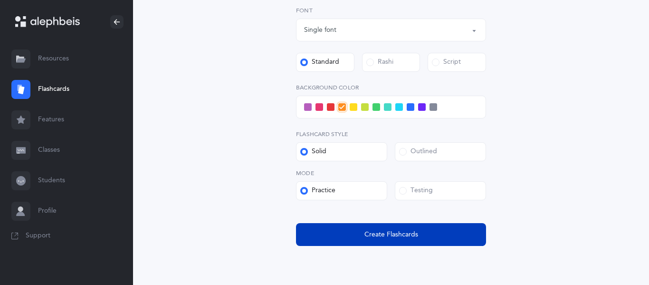
click at [376, 227] on button "Create Flashcards" at bounding box center [391, 234] width 190 height 23
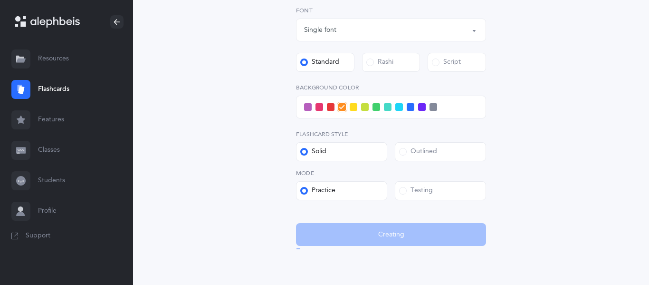
scroll to position [0, 0]
